Goal: Transaction & Acquisition: Purchase product/service

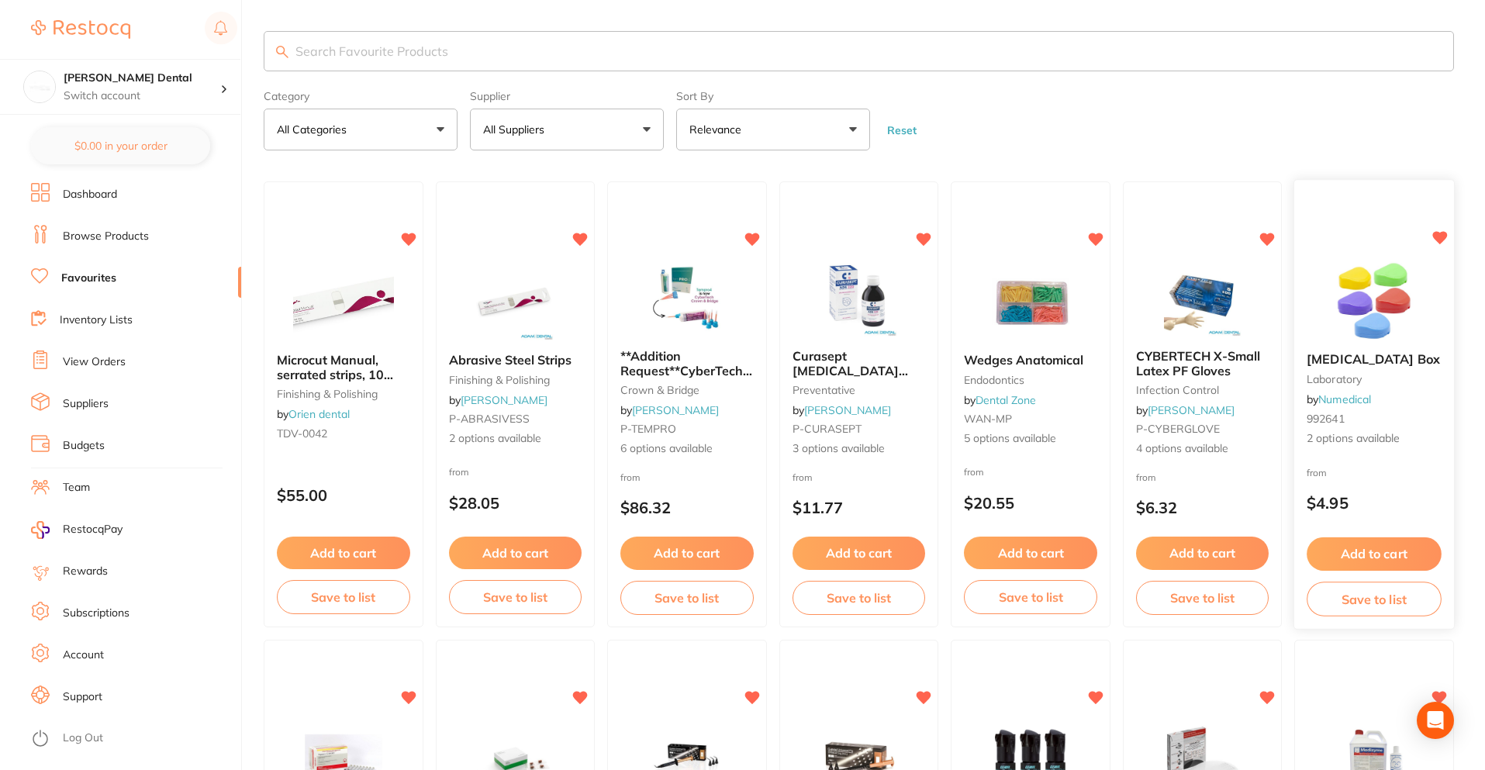
click at [1440, 238] on icon at bounding box center [1439, 238] width 15 height 13
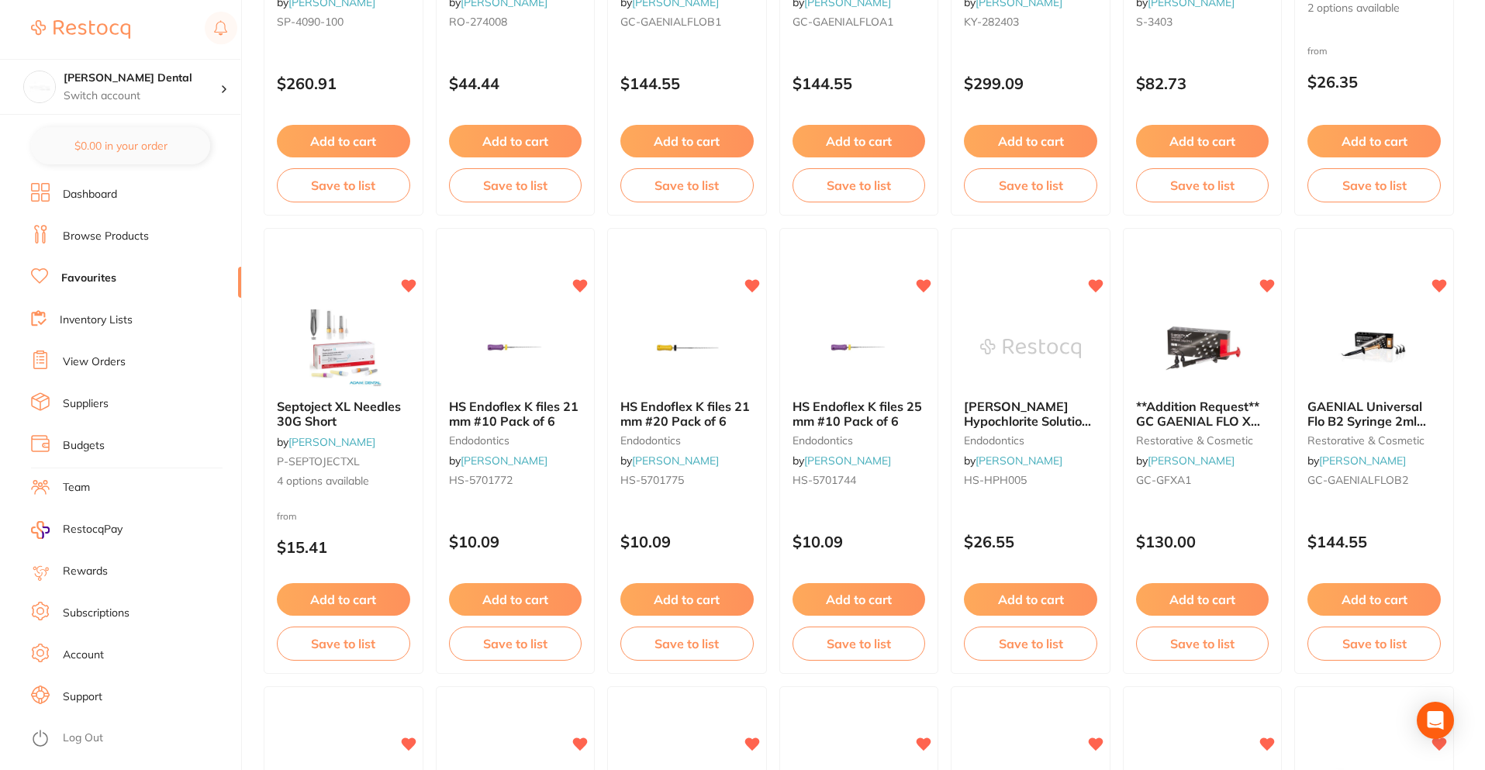
scroll to position [930, 0]
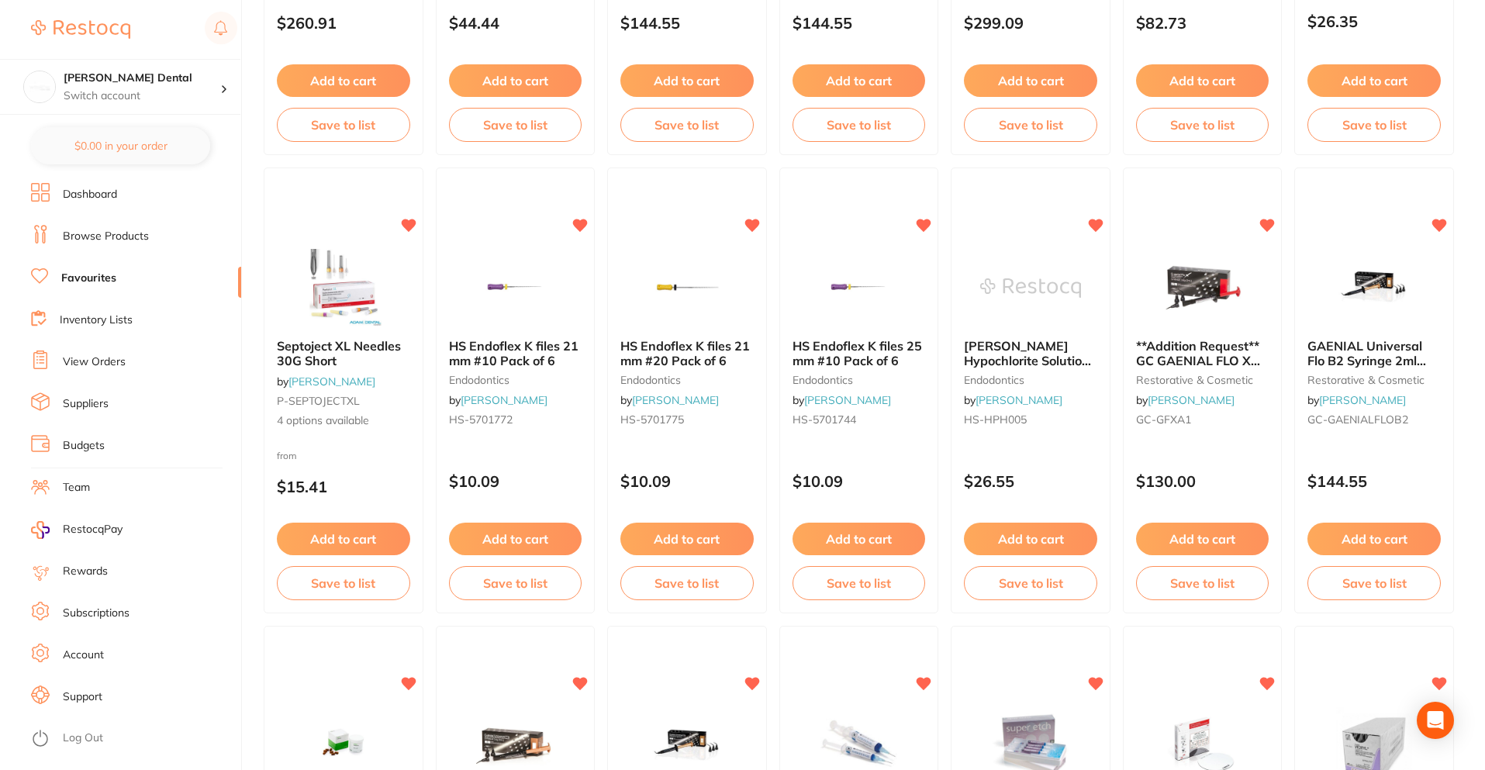
click at [1173, 353] on span "**Addition Request** GC GAENIAL FLO X Syringe - Light-Cured Flowable Composite …" at bounding box center [1200, 388] width 128 height 101
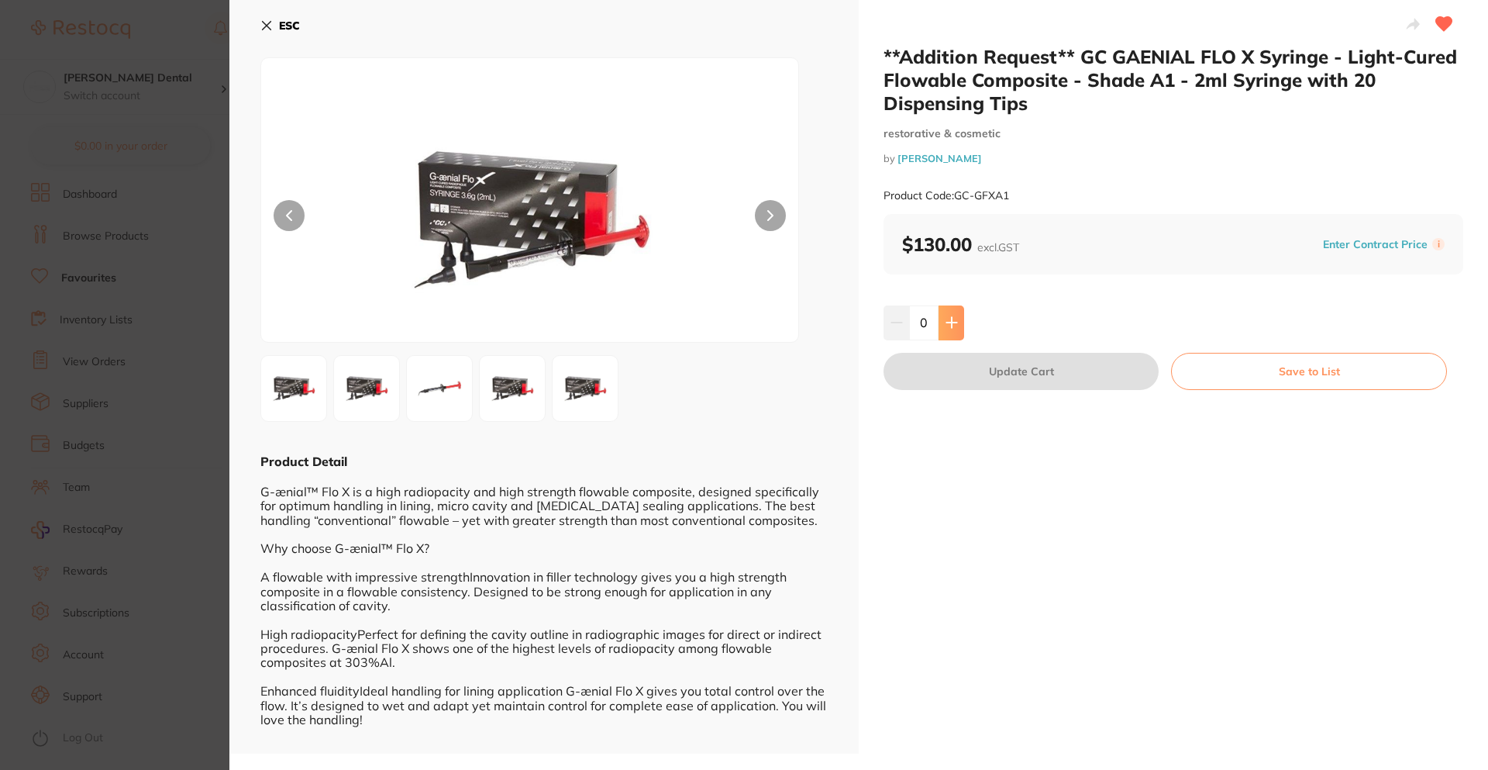
click at [949, 322] on icon at bounding box center [952, 323] width 10 height 10
type input "1"
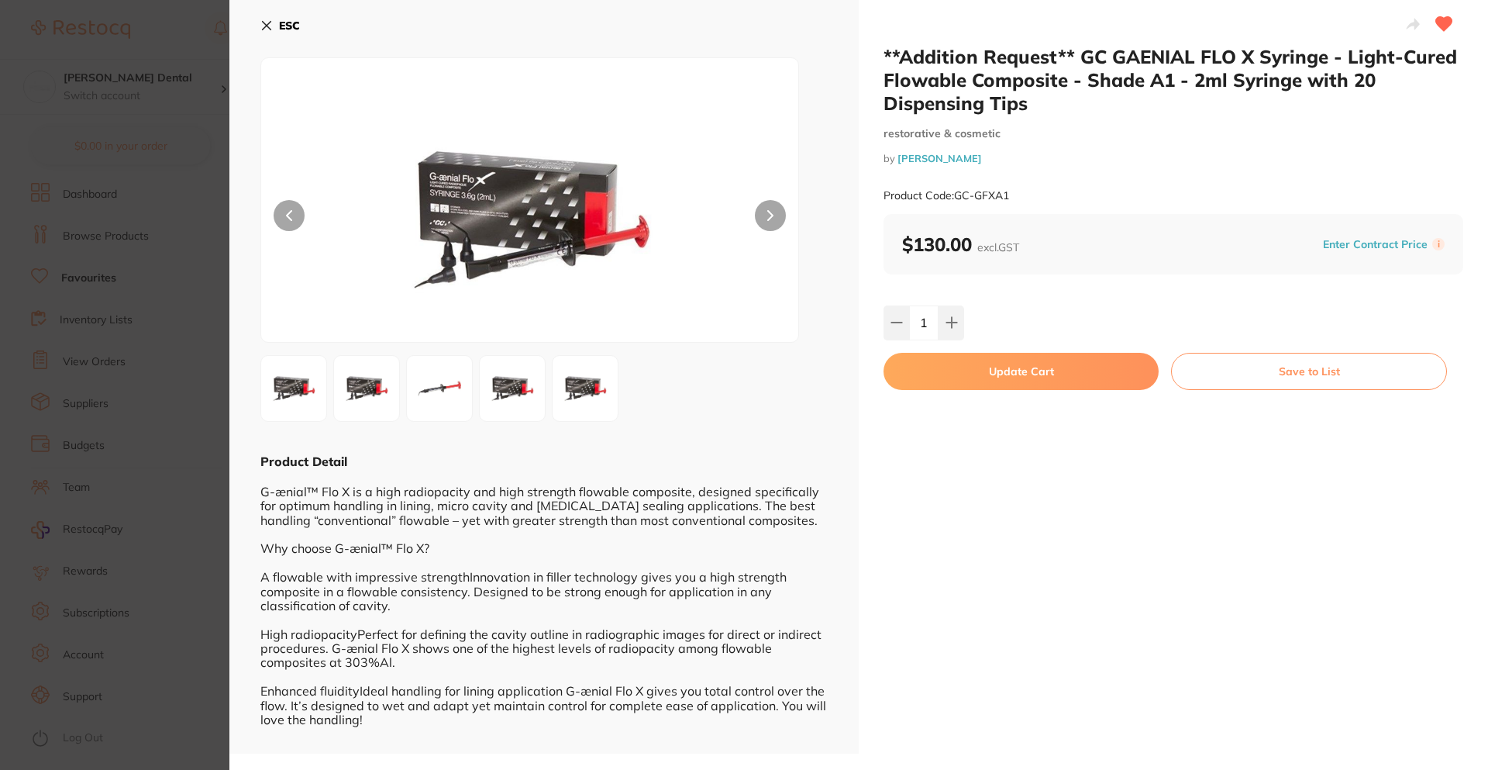
click at [963, 367] on button "Update Cart" at bounding box center [1021, 371] width 275 height 37
checkbox input "false"
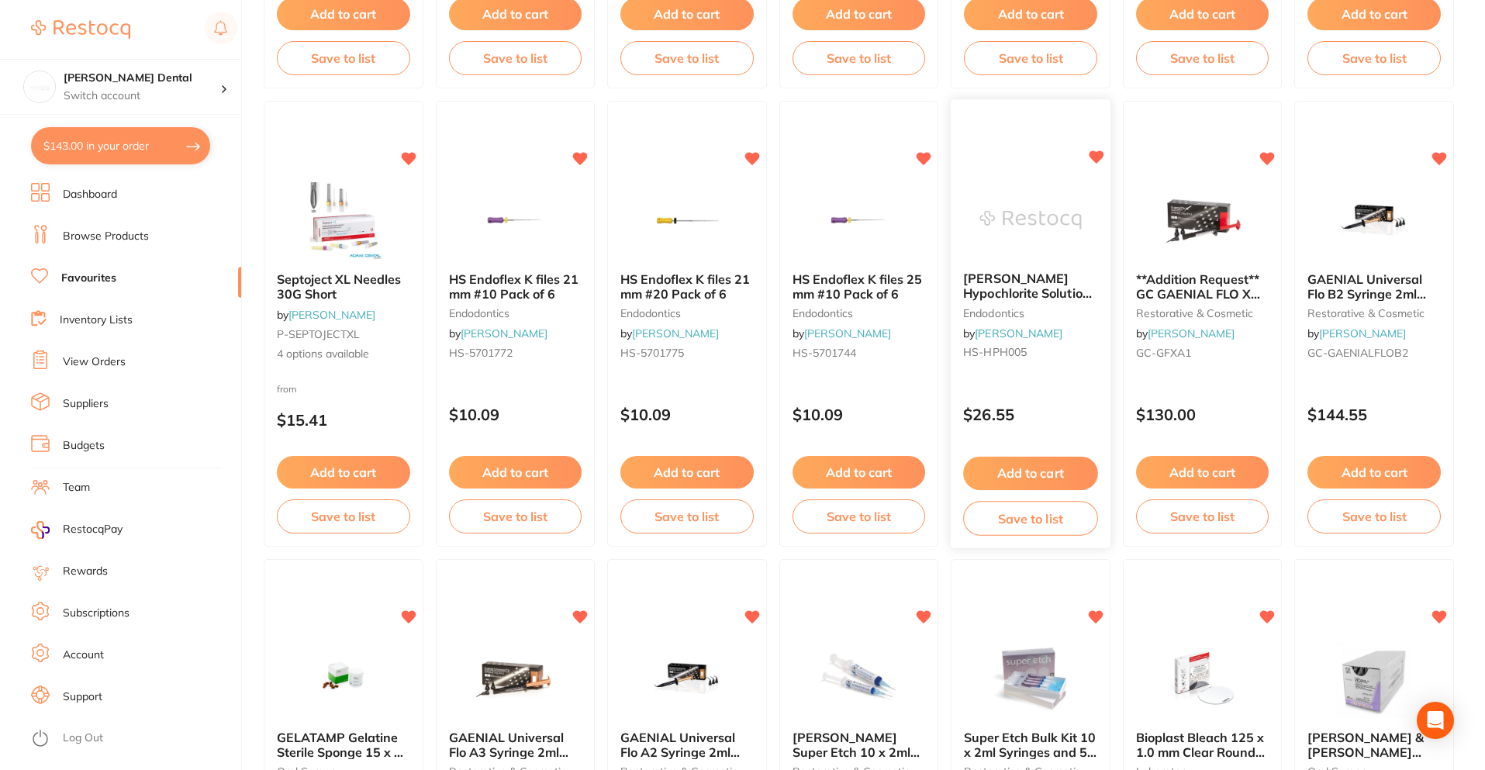
scroll to position [1085, 0]
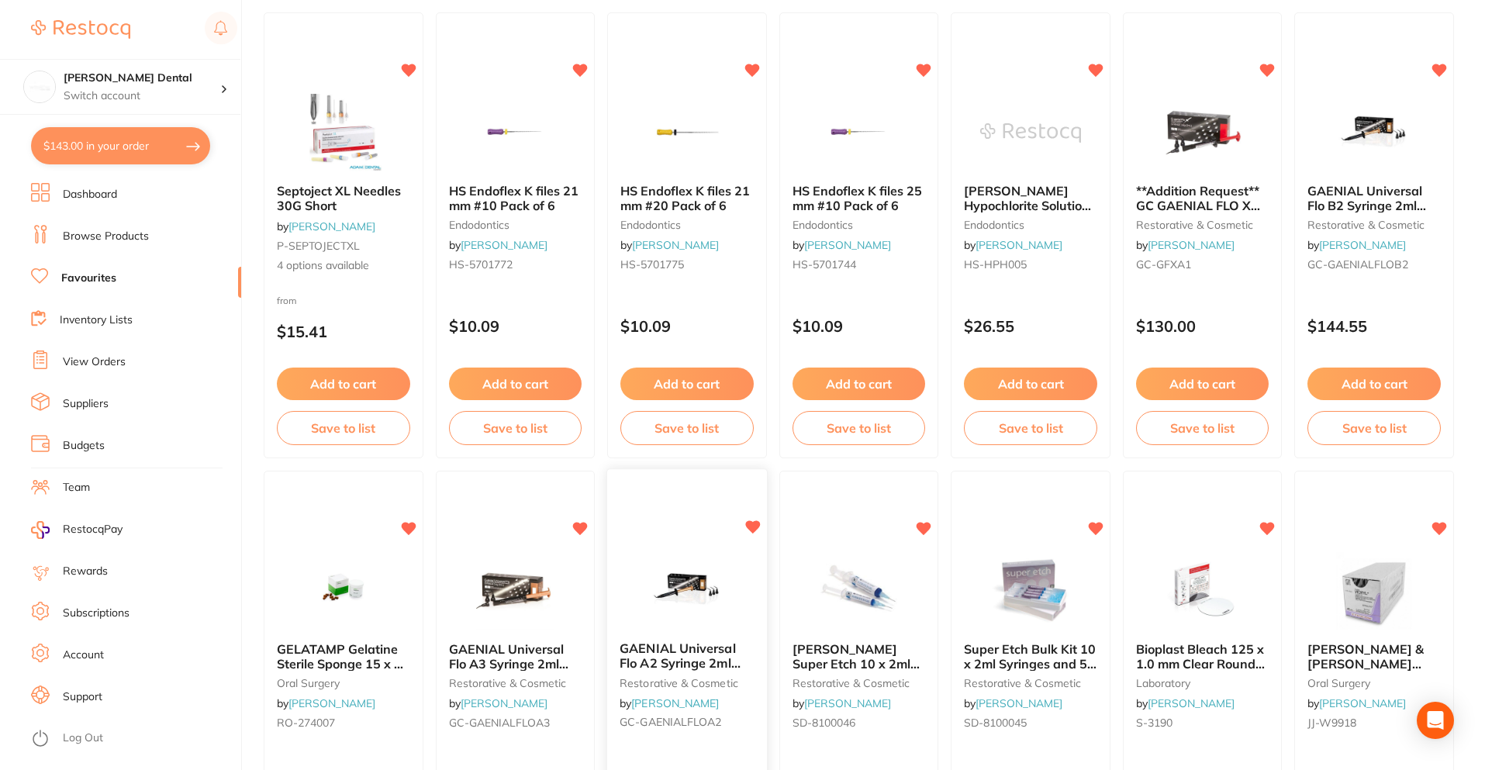
click at [704, 649] on span "GAENIAL Universal Flo A2 Syringe 2ml Dispenser Tipsx20" at bounding box center [679, 663] width 121 height 44
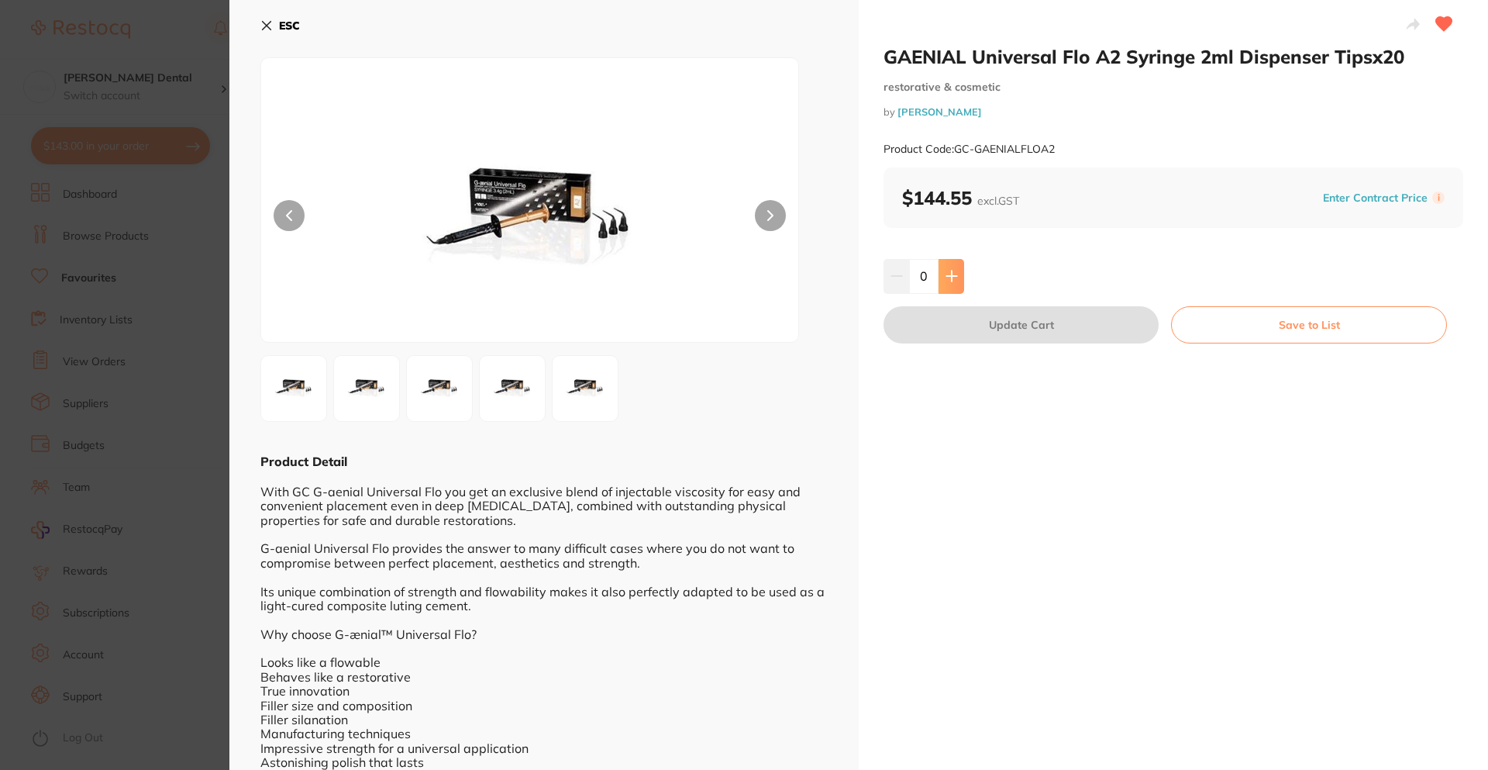
click at [954, 277] on button at bounding box center [952, 276] width 26 height 34
type input "1"
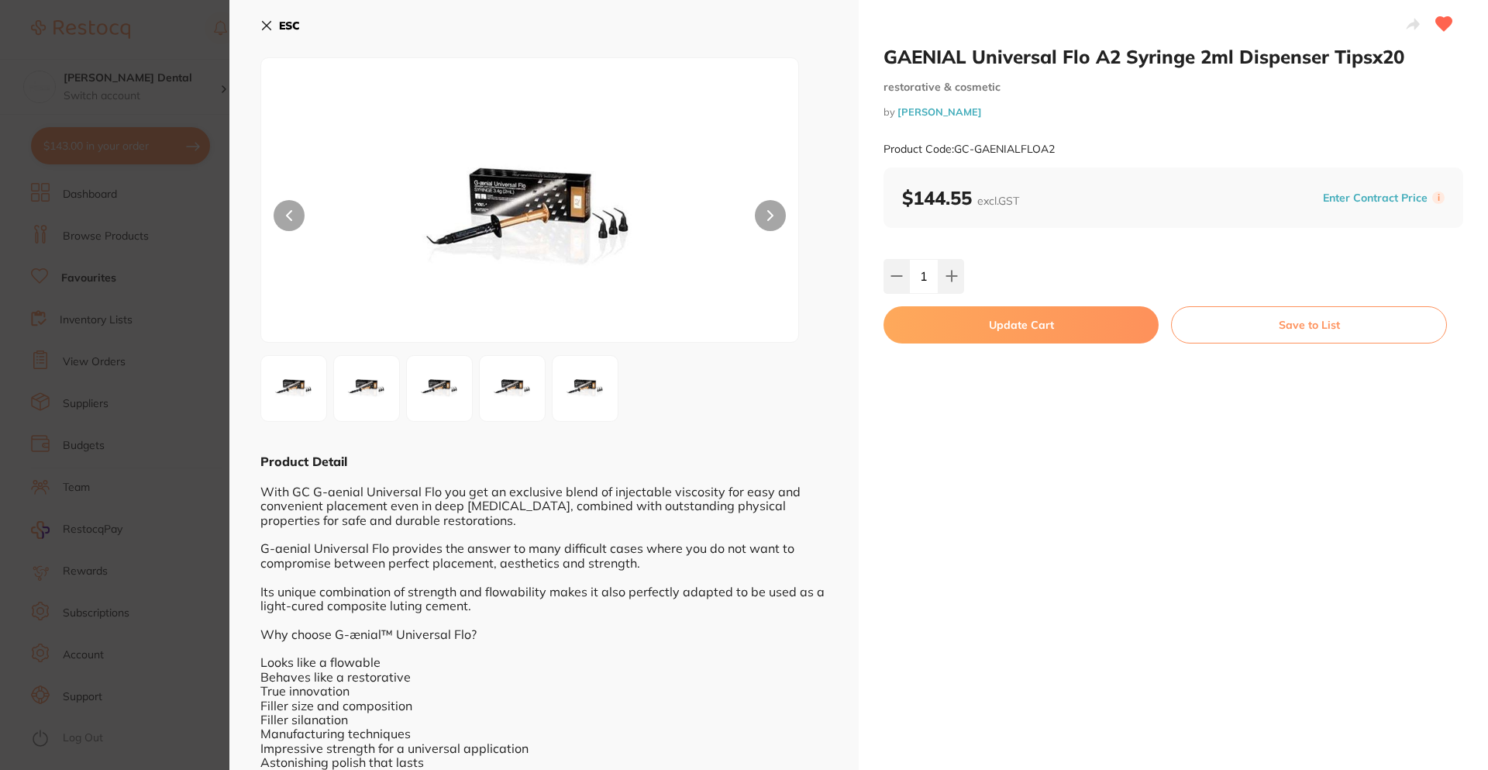
click at [1029, 319] on button "Update Cart" at bounding box center [1021, 324] width 275 height 37
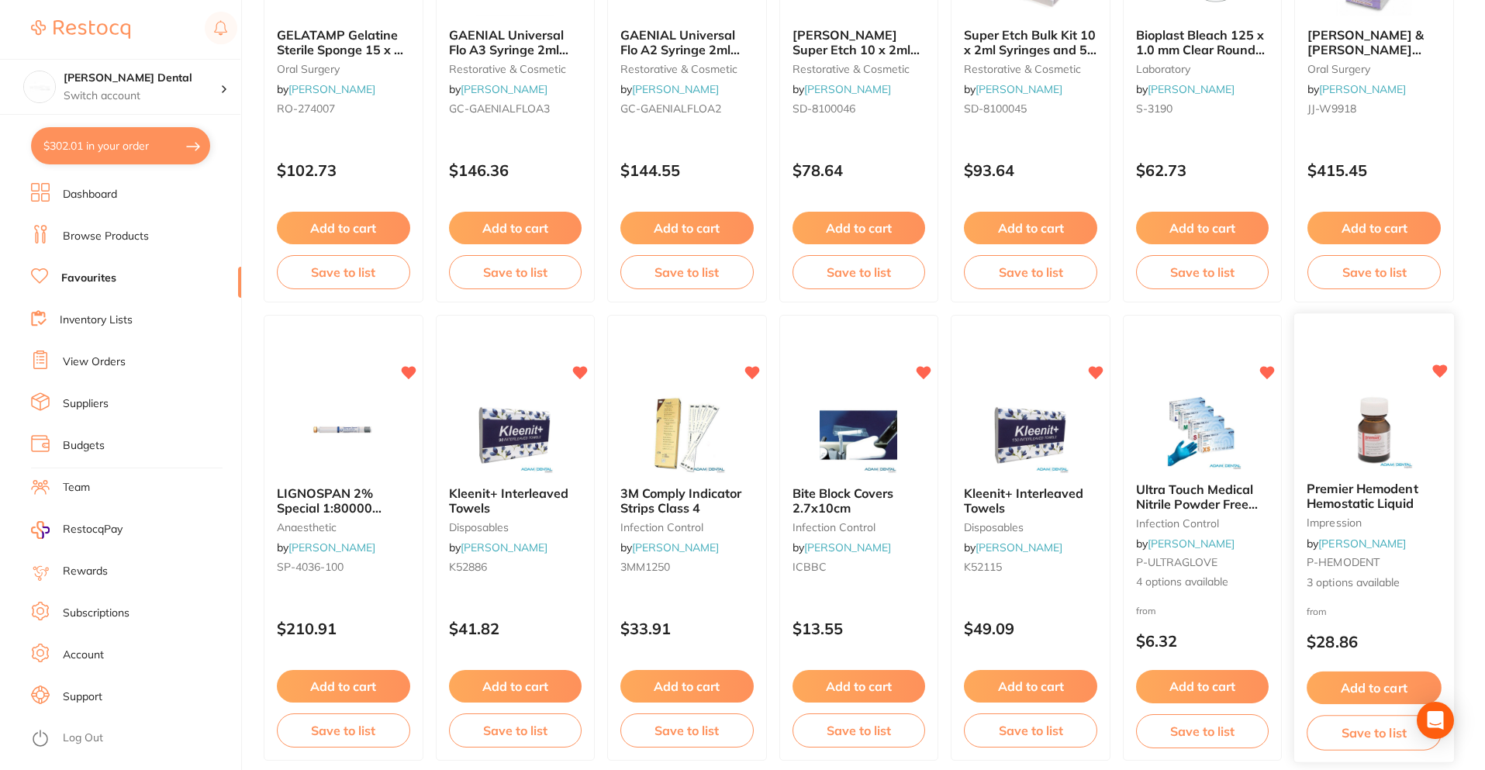
scroll to position [1706, 0]
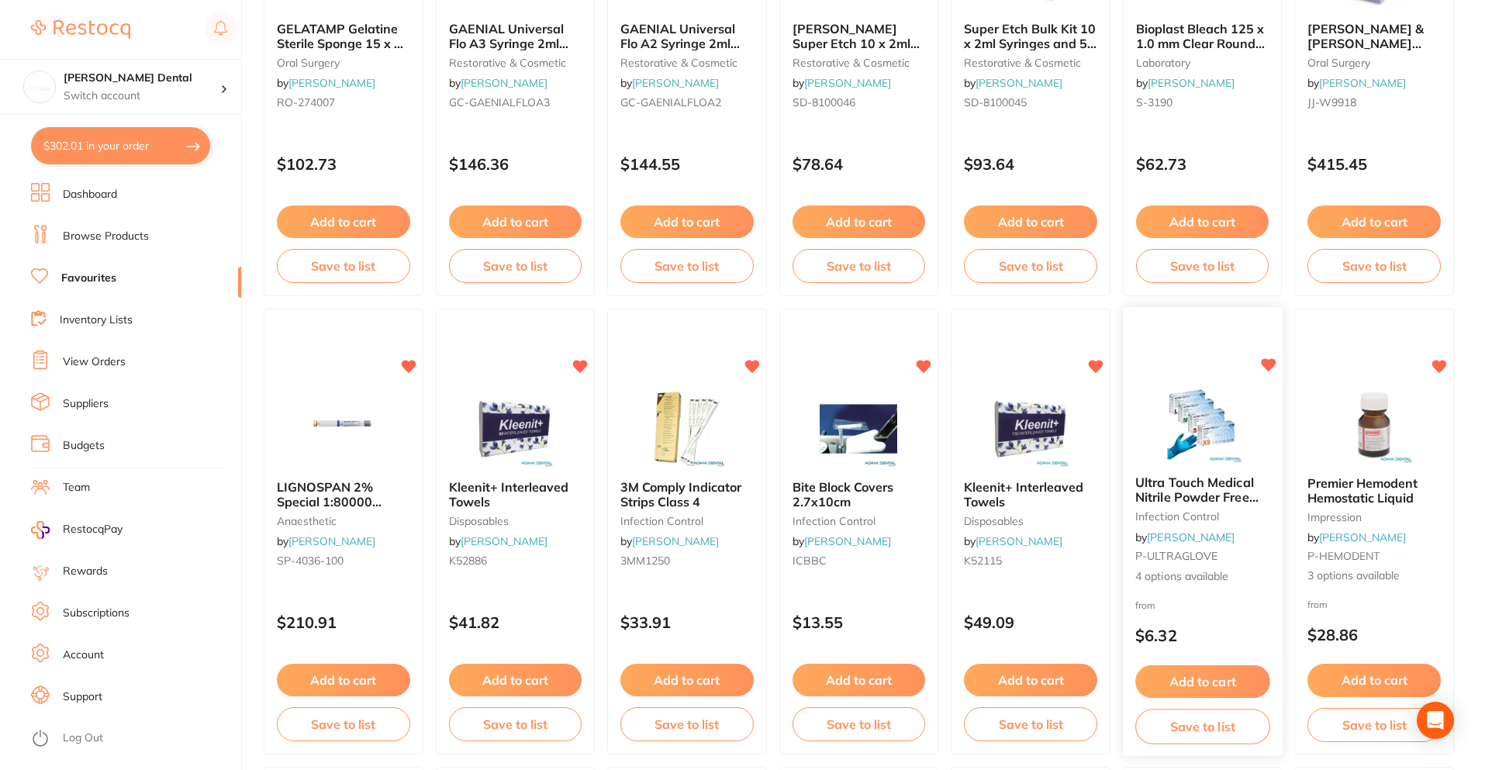
click at [1267, 366] on icon at bounding box center [1268, 365] width 15 height 13
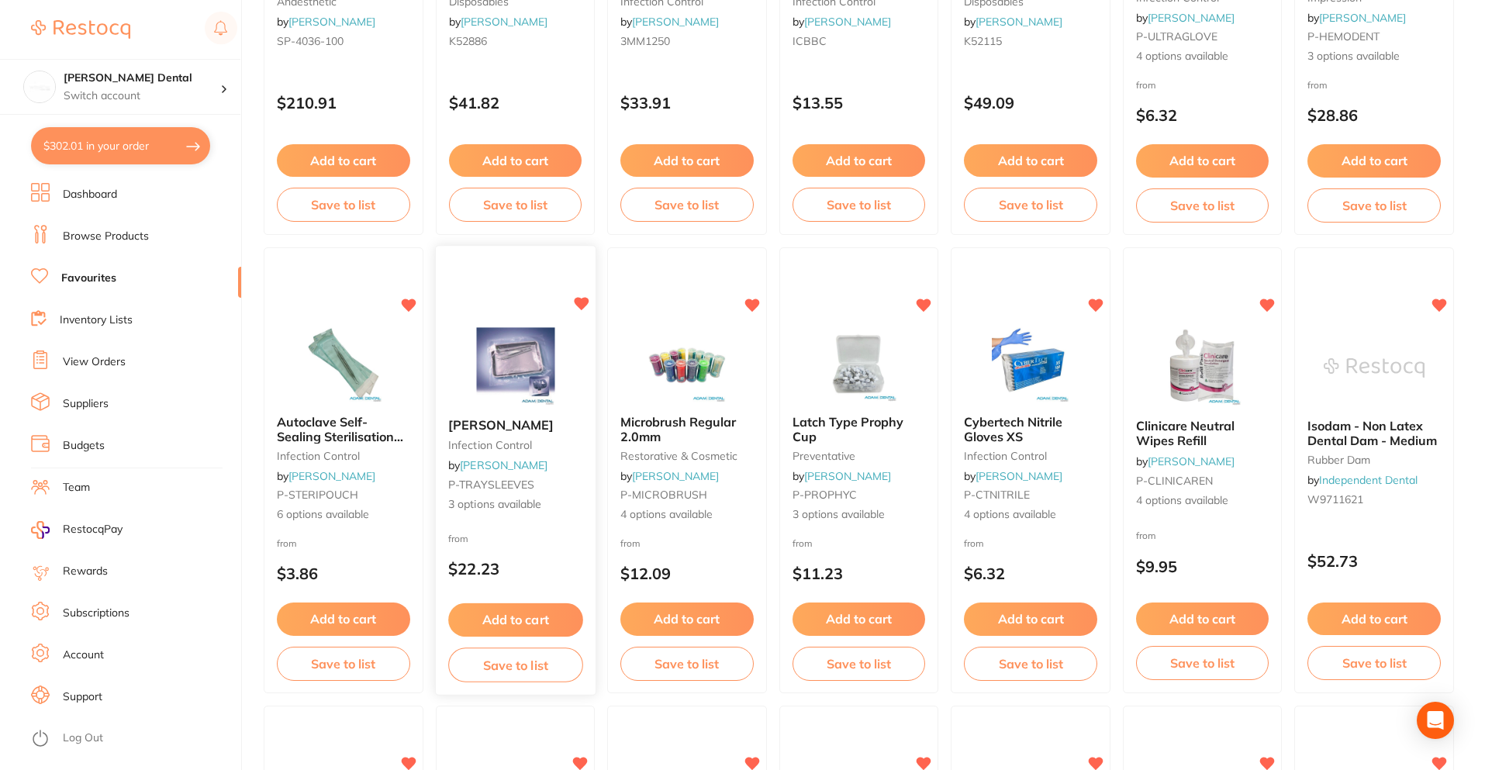
scroll to position [2403, 0]
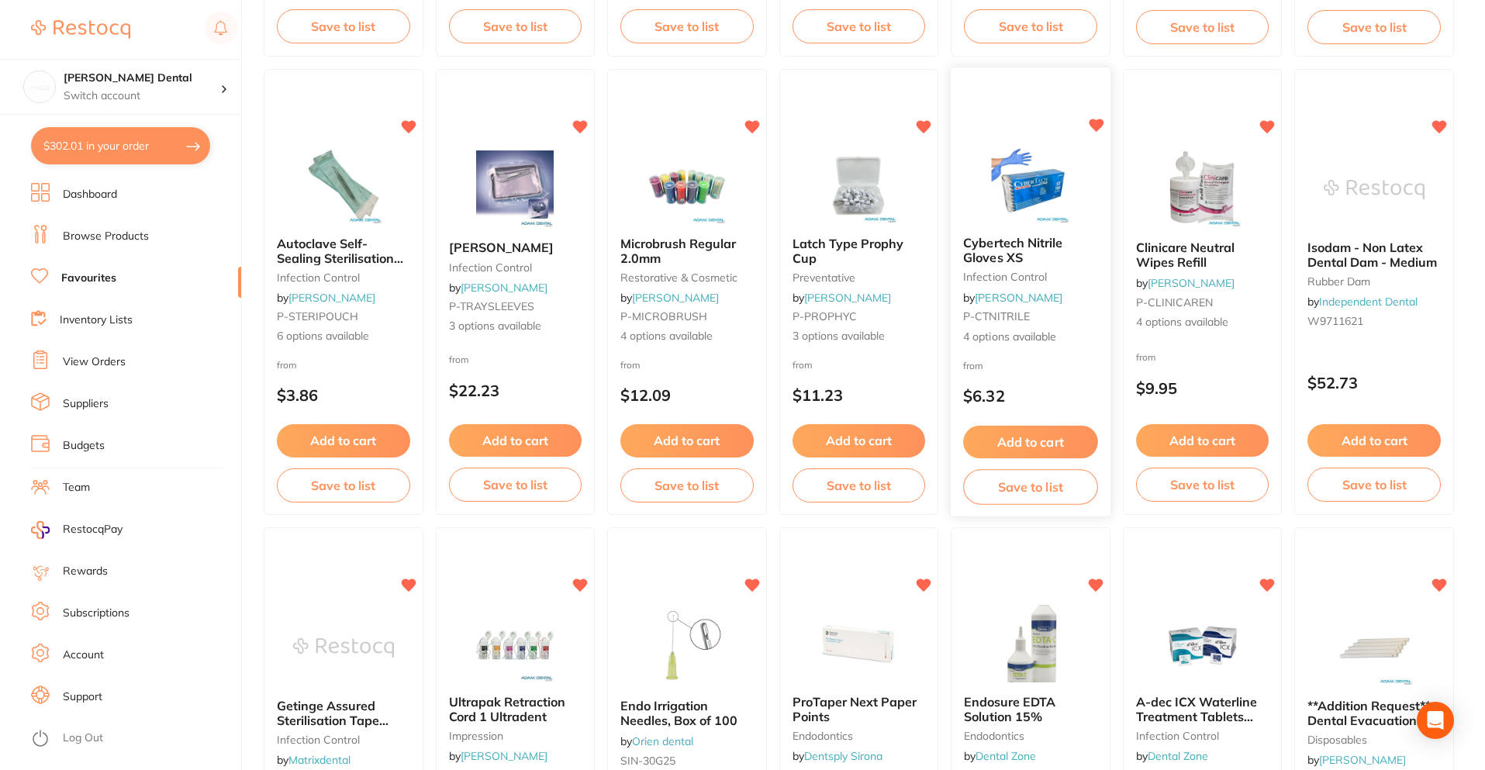
click at [1091, 122] on icon at bounding box center [1095, 125] width 15 height 13
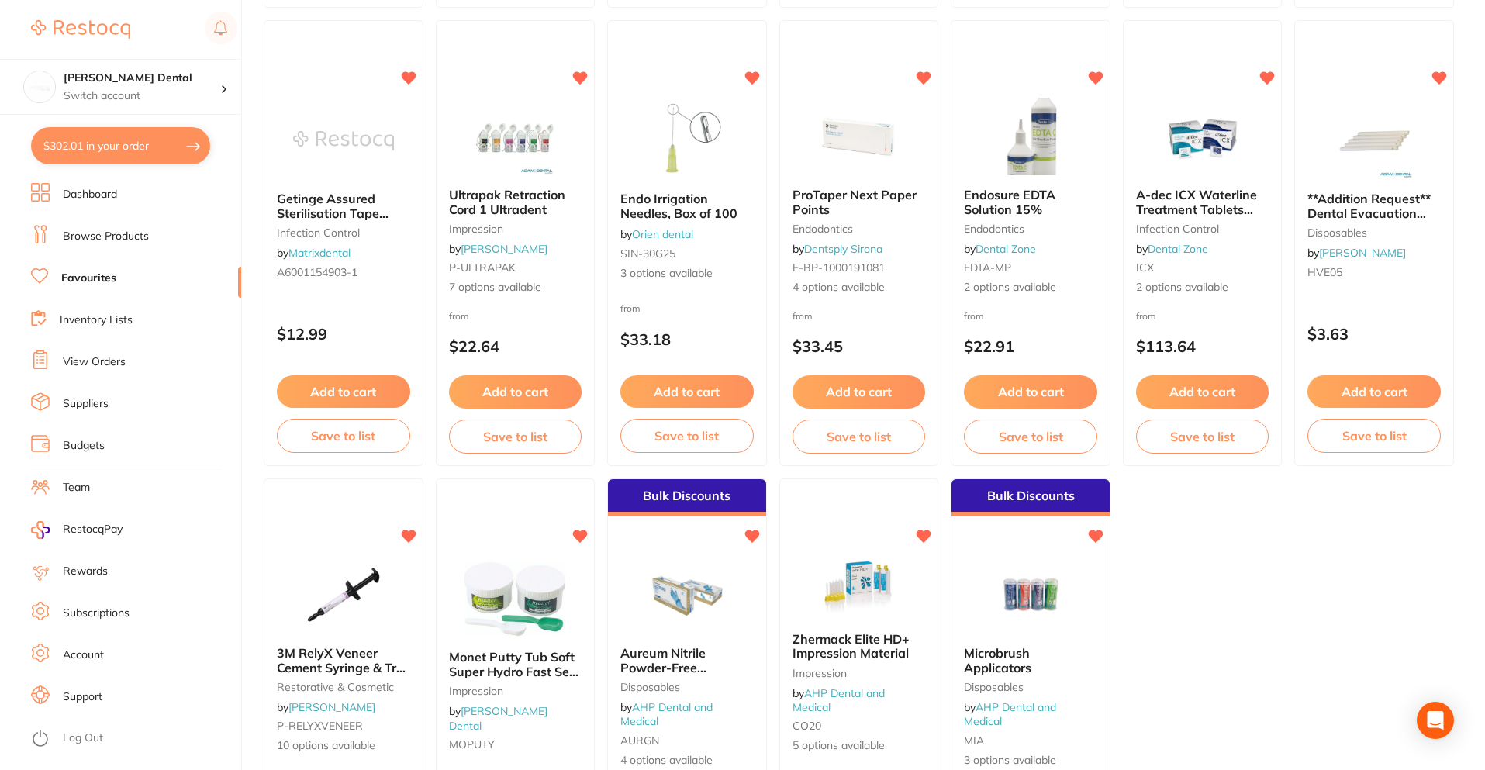
scroll to position [3023, 0]
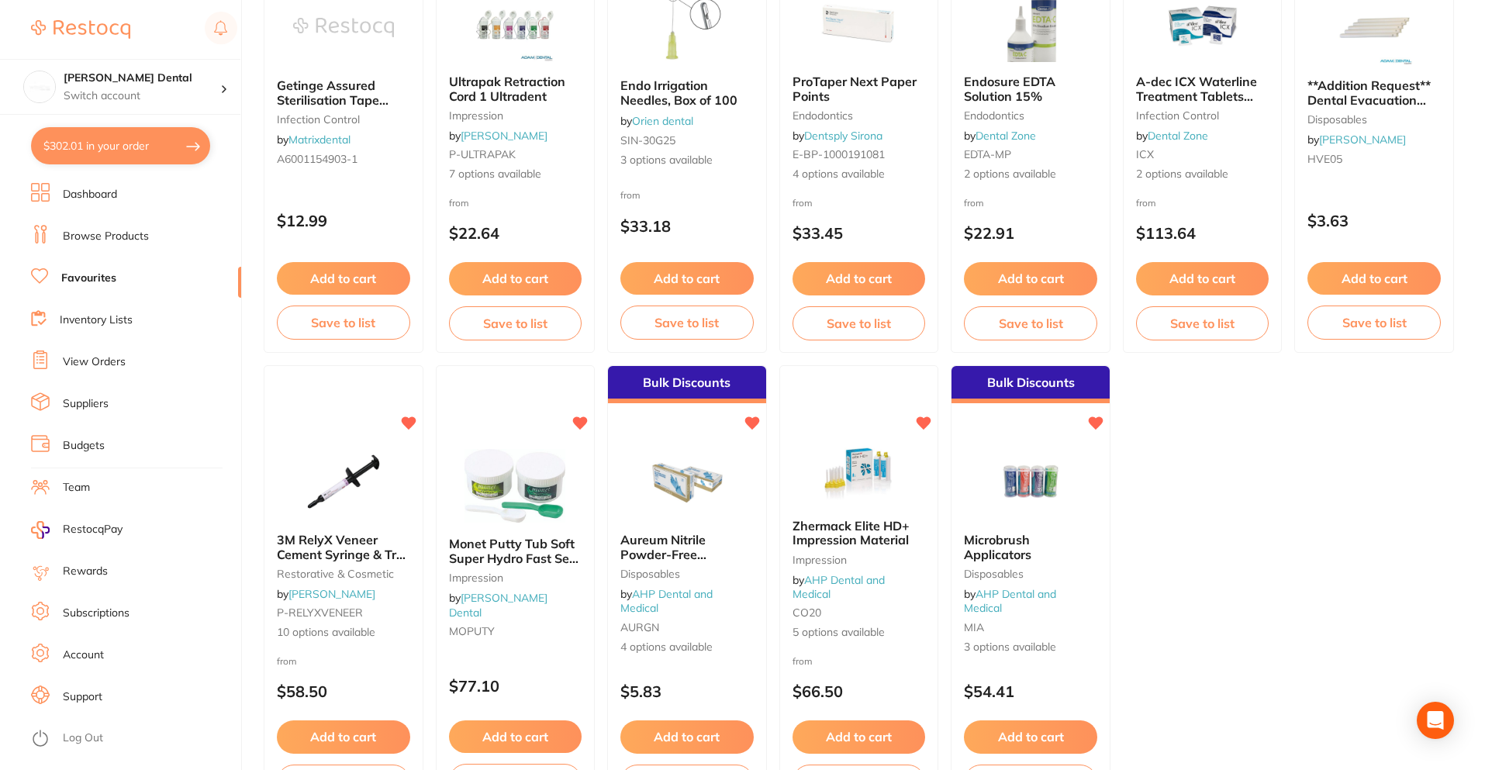
click at [754, 422] on icon at bounding box center [752, 422] width 15 height 13
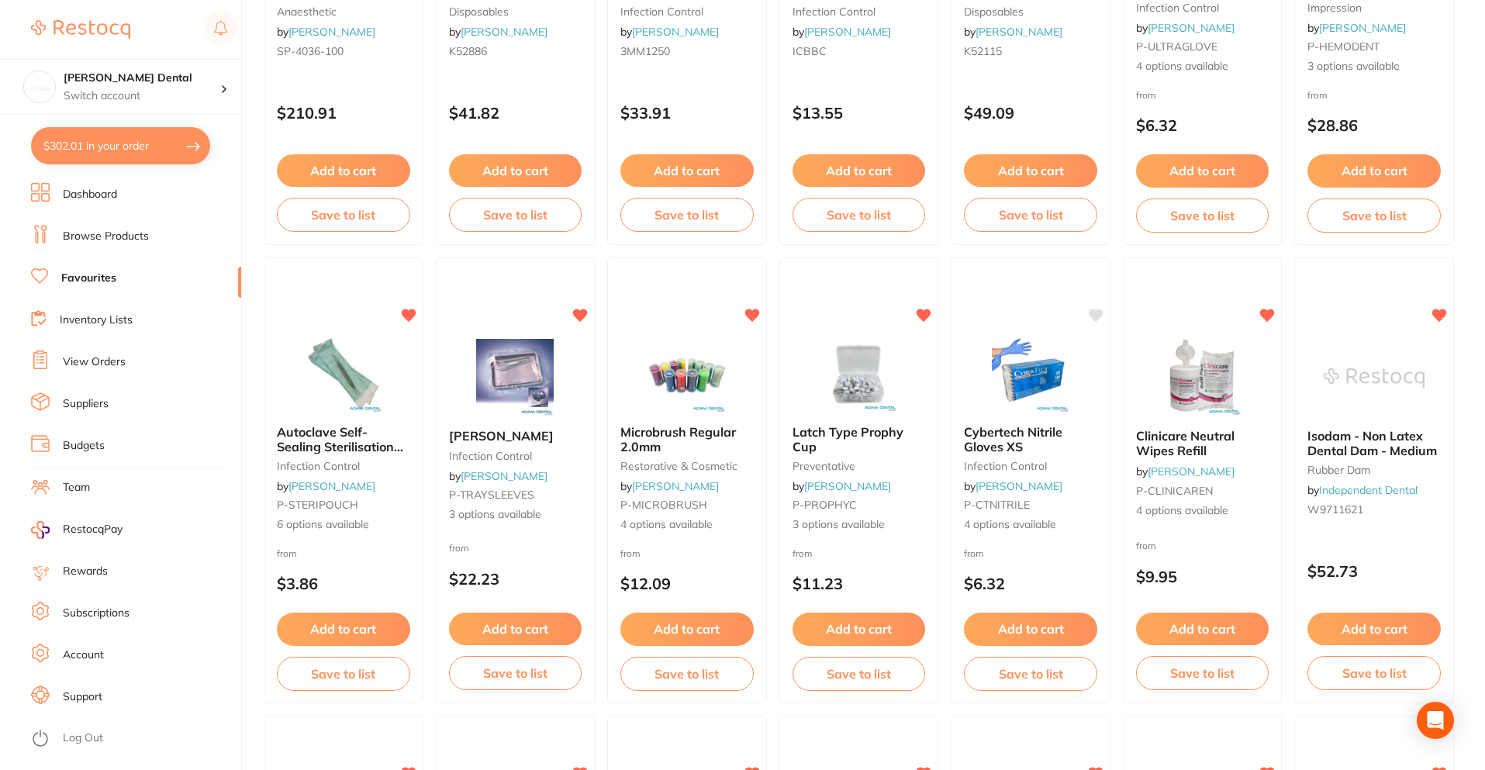
scroll to position [1982, 0]
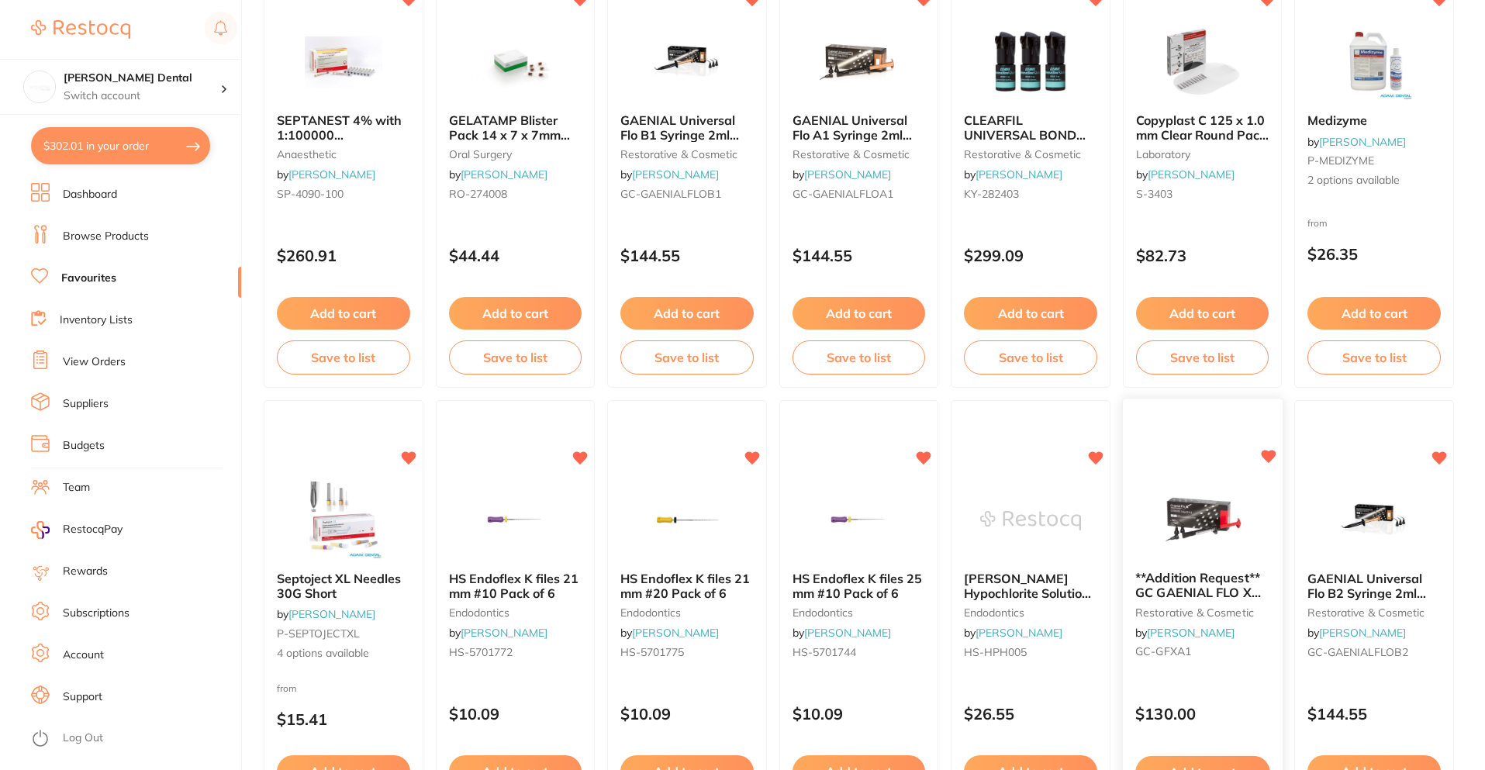
scroll to position [698, 0]
click at [1175, 598] on span "**Addition Request** GC GAENIAL FLO X Syringe - Light-Cured Flowable Composite …" at bounding box center [1199, 622] width 129 height 102
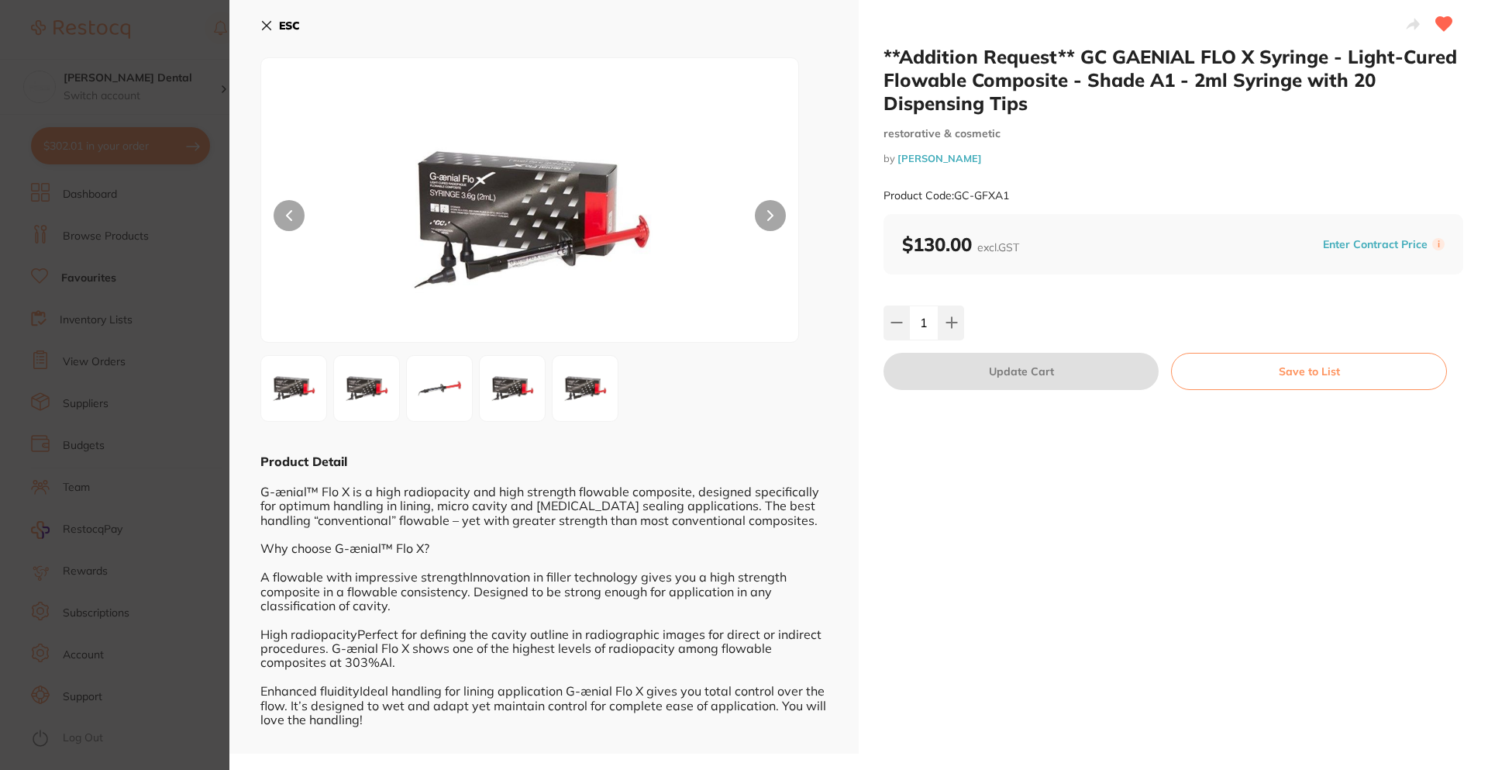
click at [1079, 531] on div "**Addition Request** GC GAENIAL FLO X Syringe - Light-Cured Flowable Composite …" at bounding box center [1173, 377] width 629 height 754
click at [948, 326] on icon at bounding box center [952, 322] width 12 height 12
type input "2"
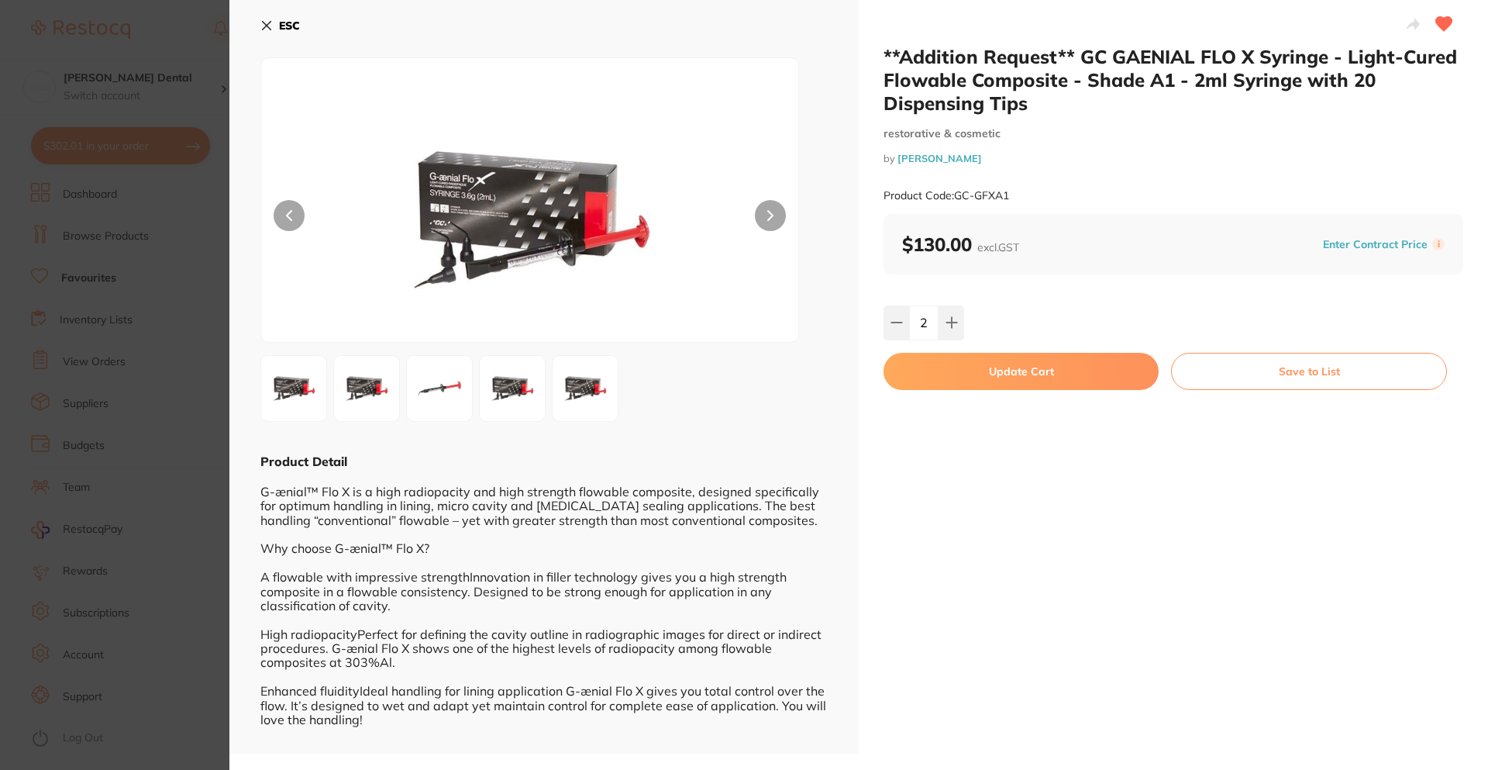
click at [1009, 362] on button "Update Cart" at bounding box center [1021, 371] width 275 height 37
type input "2"
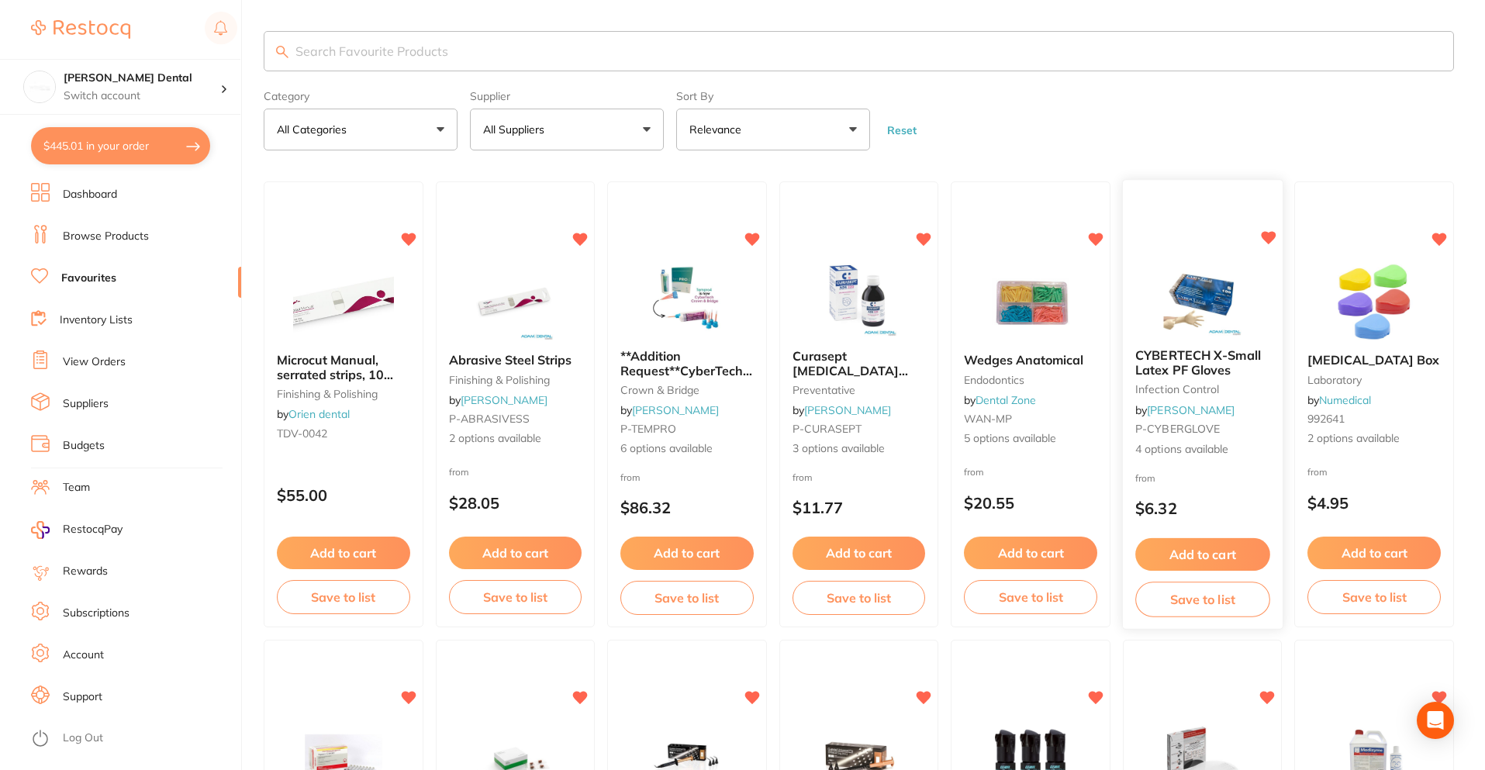
click at [1264, 238] on icon at bounding box center [1268, 238] width 15 height 13
